Goal: Navigation & Orientation: Go to known website

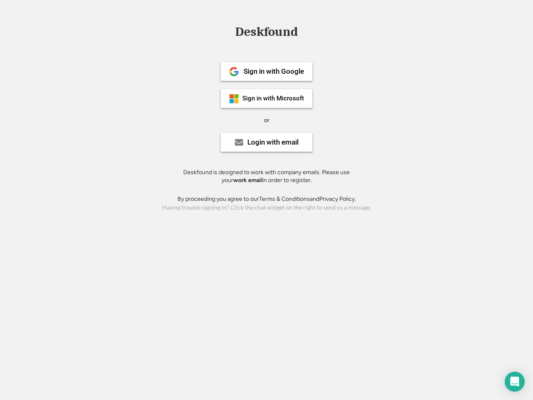
click at [266, 119] on div "or" at bounding box center [266, 120] width 5 height 8
click at [266, 33] on div "Deskfound" at bounding box center [266, 31] width 71 height 13
click at [228, 31] on div "Deskfound" at bounding box center [266, 33] width 533 height 16
click at [266, 33] on div "Deskfound" at bounding box center [266, 31] width 71 height 13
click at [266, 120] on div "or" at bounding box center [266, 120] width 5 height 8
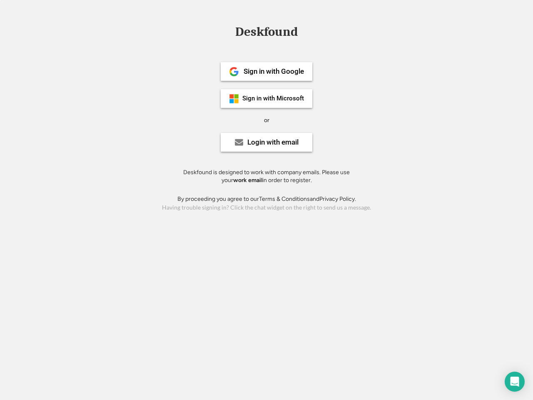
click at [266, 71] on div "Sign in with Google" at bounding box center [273, 71] width 60 height 7
click at [273, 71] on div "Sign in with Google" at bounding box center [273, 71] width 60 height 7
click at [234, 72] on img at bounding box center [234, 72] width 10 height 10
click at [266, 98] on div "Sign in with Microsoft" at bounding box center [273, 98] width 62 height 6
click at [273, 98] on div "Sign in with Microsoft" at bounding box center [273, 98] width 62 height 6
